Goal: Task Accomplishment & Management: Manage account settings

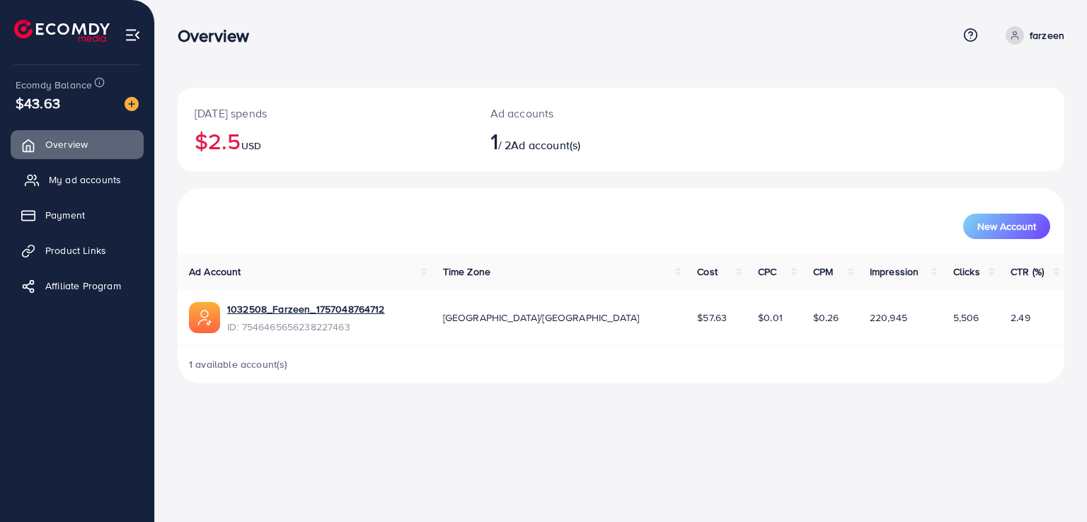
click at [84, 183] on span "My ad accounts" at bounding box center [85, 180] width 72 height 14
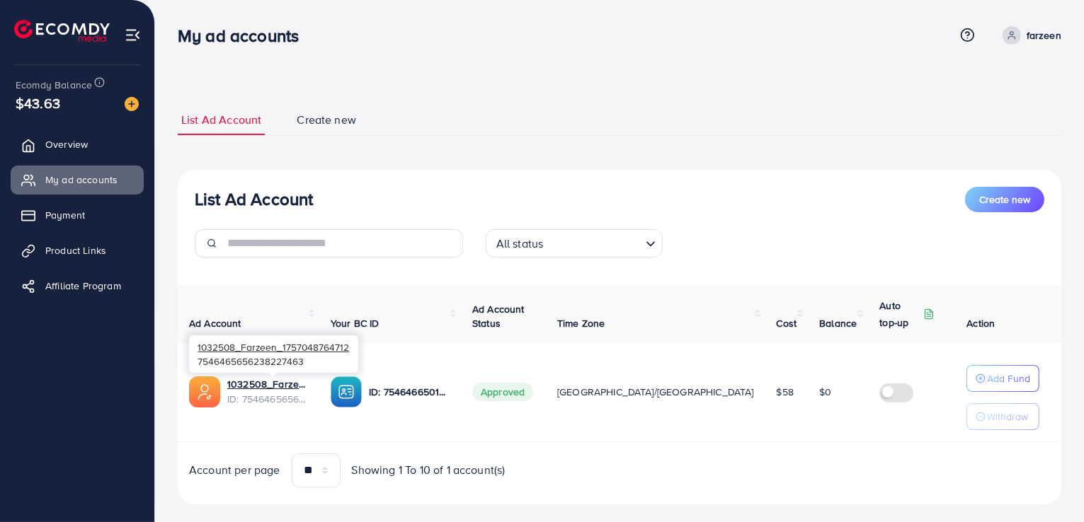
click at [263, 394] on span "ID: 7546465656238227463" at bounding box center [267, 399] width 81 height 14
click at [268, 379] on link "1032508_Farzeen_1757048764712" at bounding box center [267, 384] width 81 height 14
